Goal: Navigation & Orientation: Find specific page/section

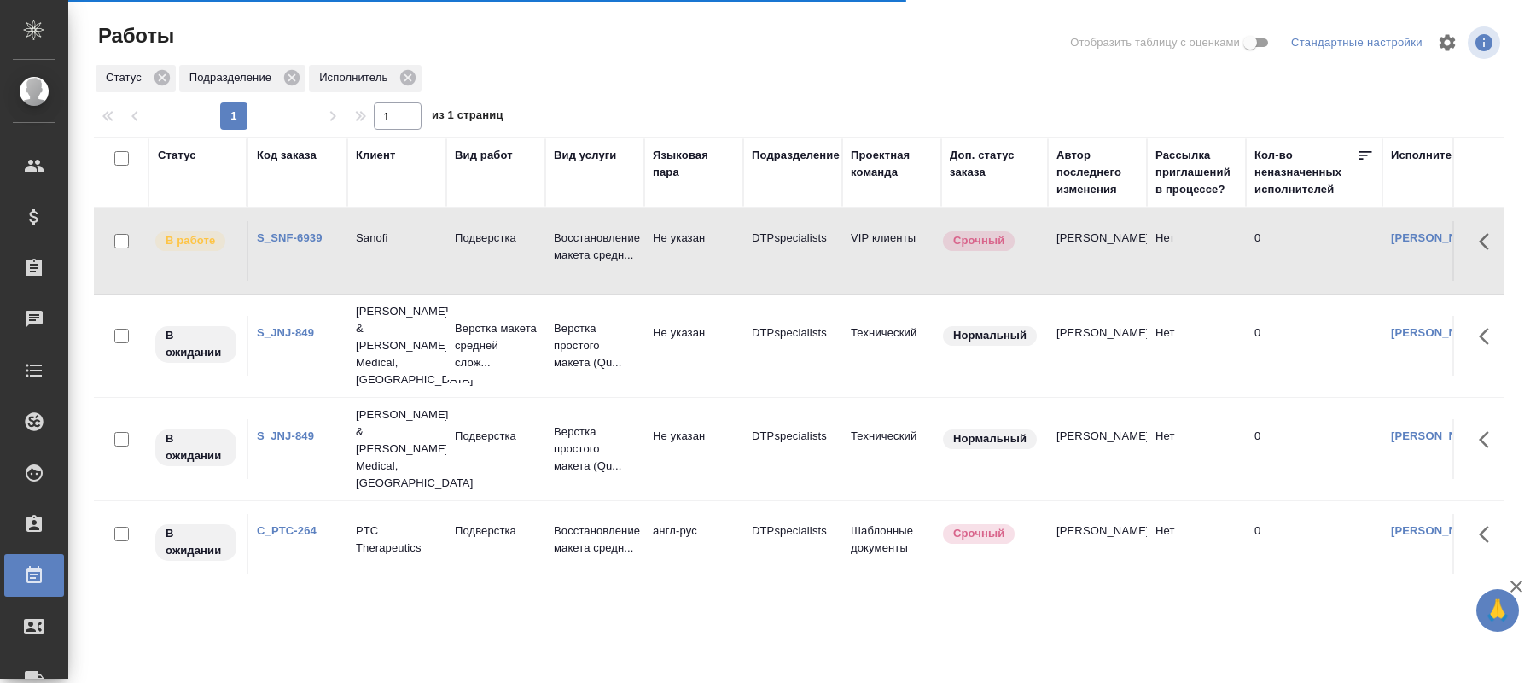
scroll to position [251, 0]
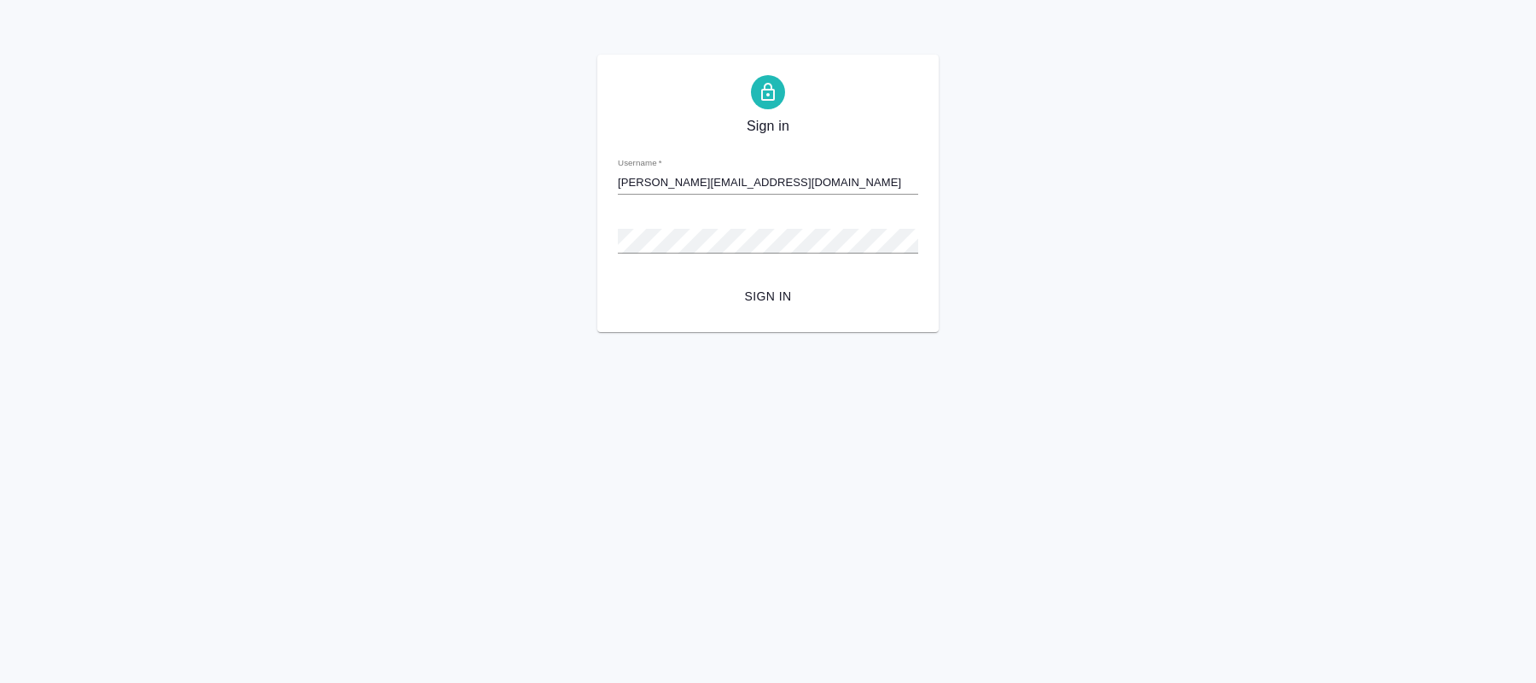
type input "o.kucherenko@awatera.com"
click at [774, 300] on span "Sign in" at bounding box center [767, 296] width 273 height 21
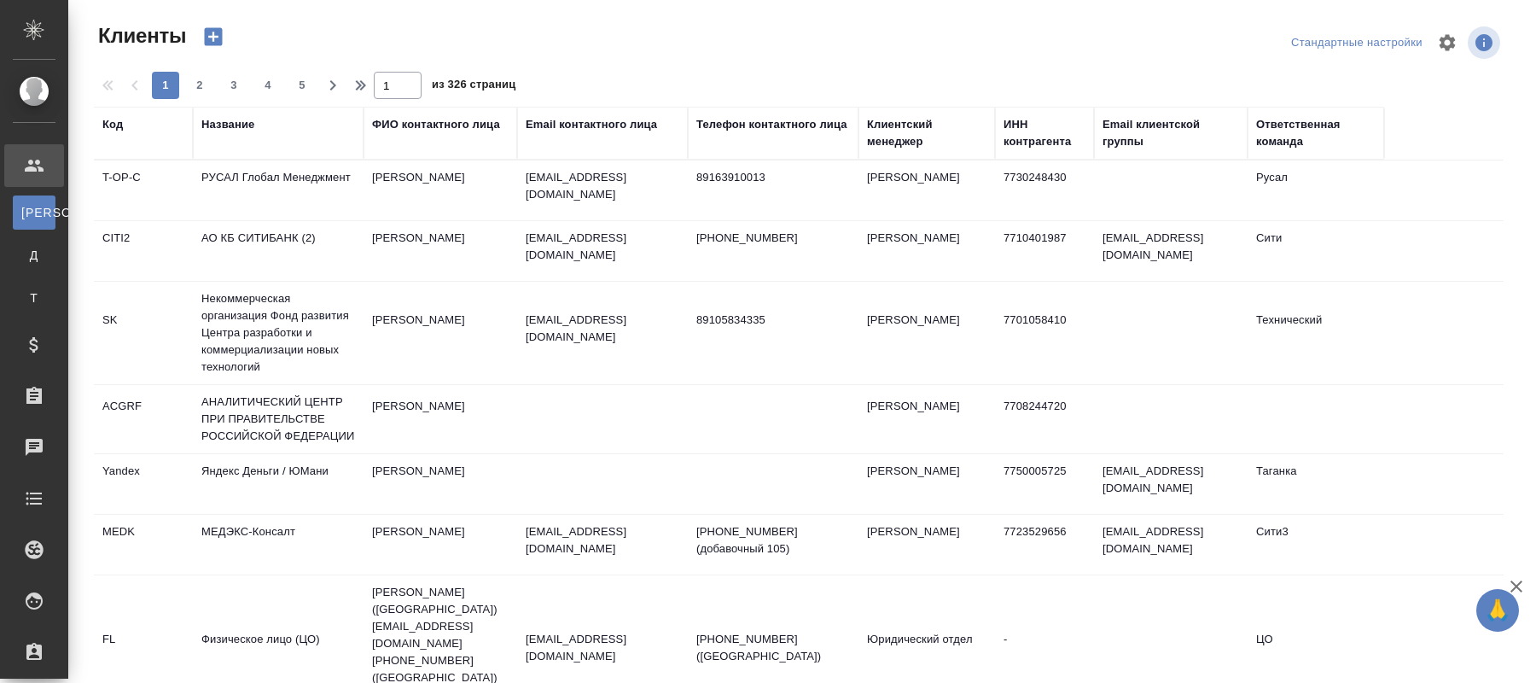
select select "RU"
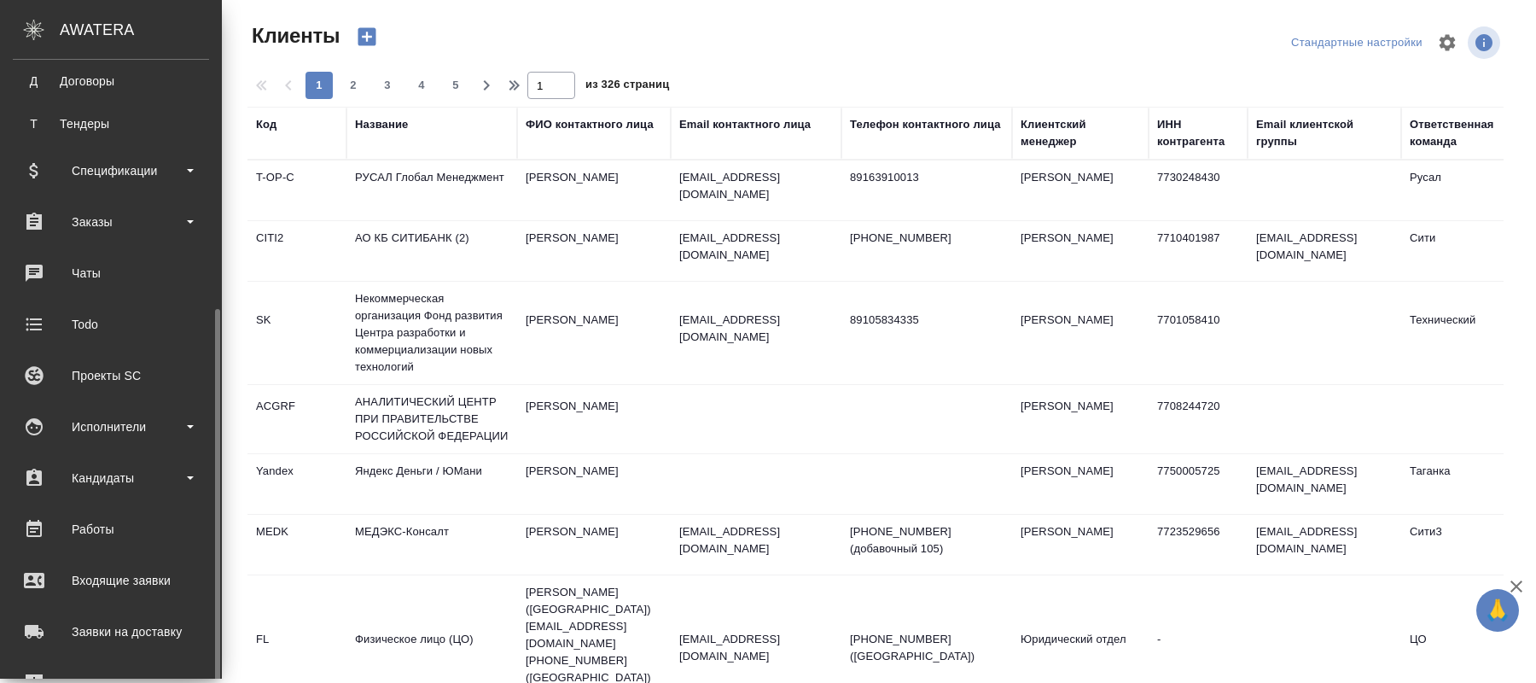
scroll to position [379, 0]
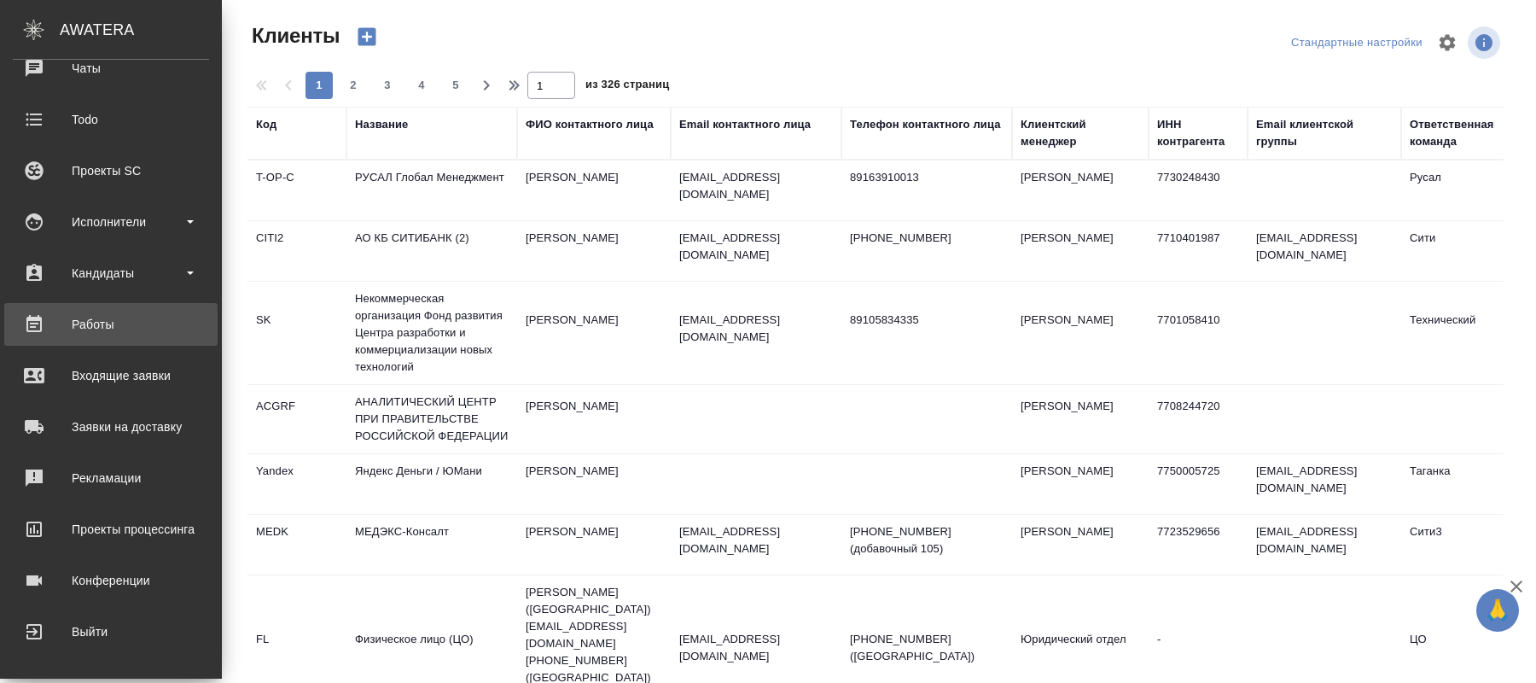
click at [106, 315] on div "Работы" at bounding box center [111, 324] width 196 height 26
